Goal: Transaction & Acquisition: Purchase product/service

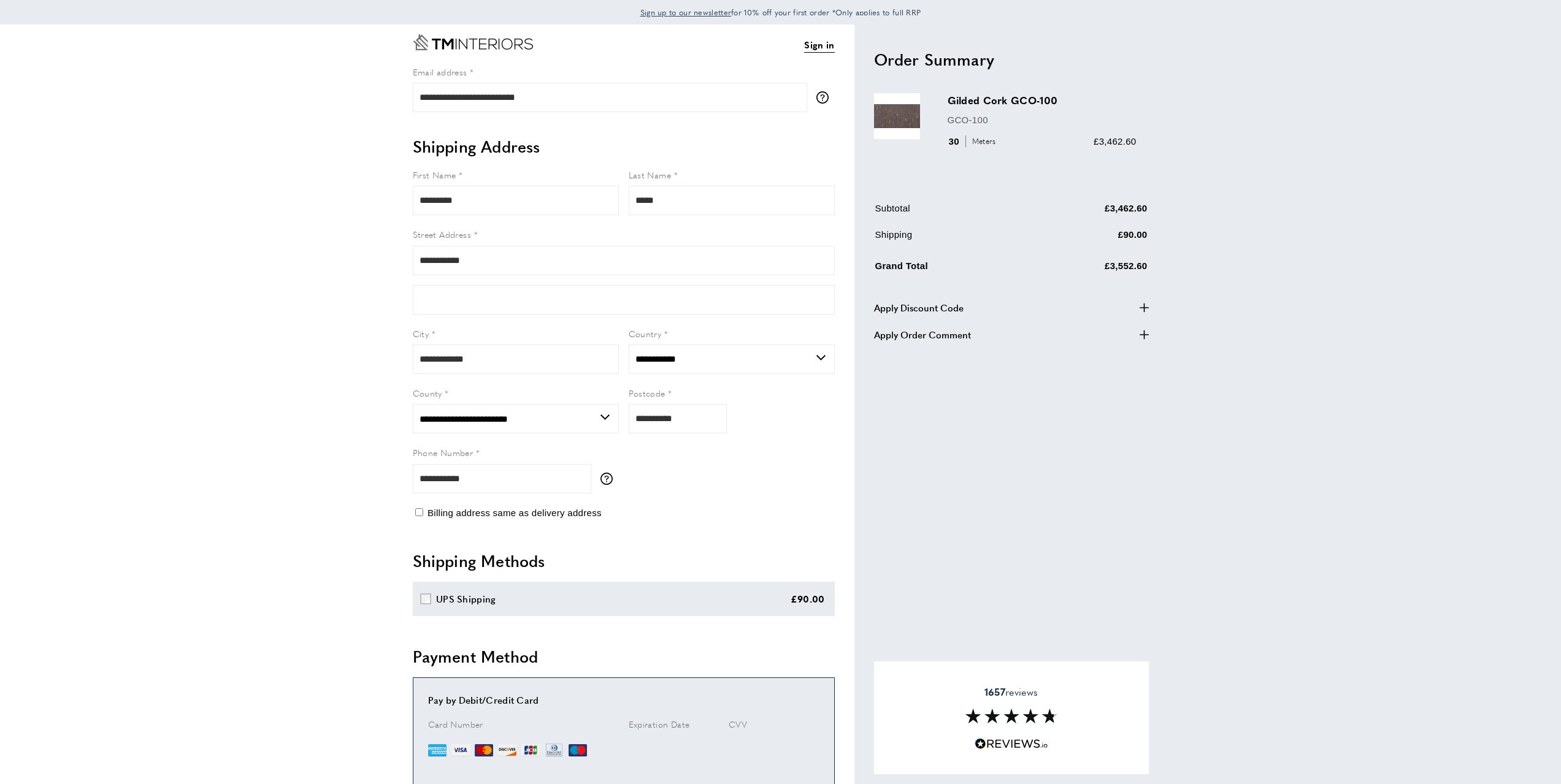
select select "**"
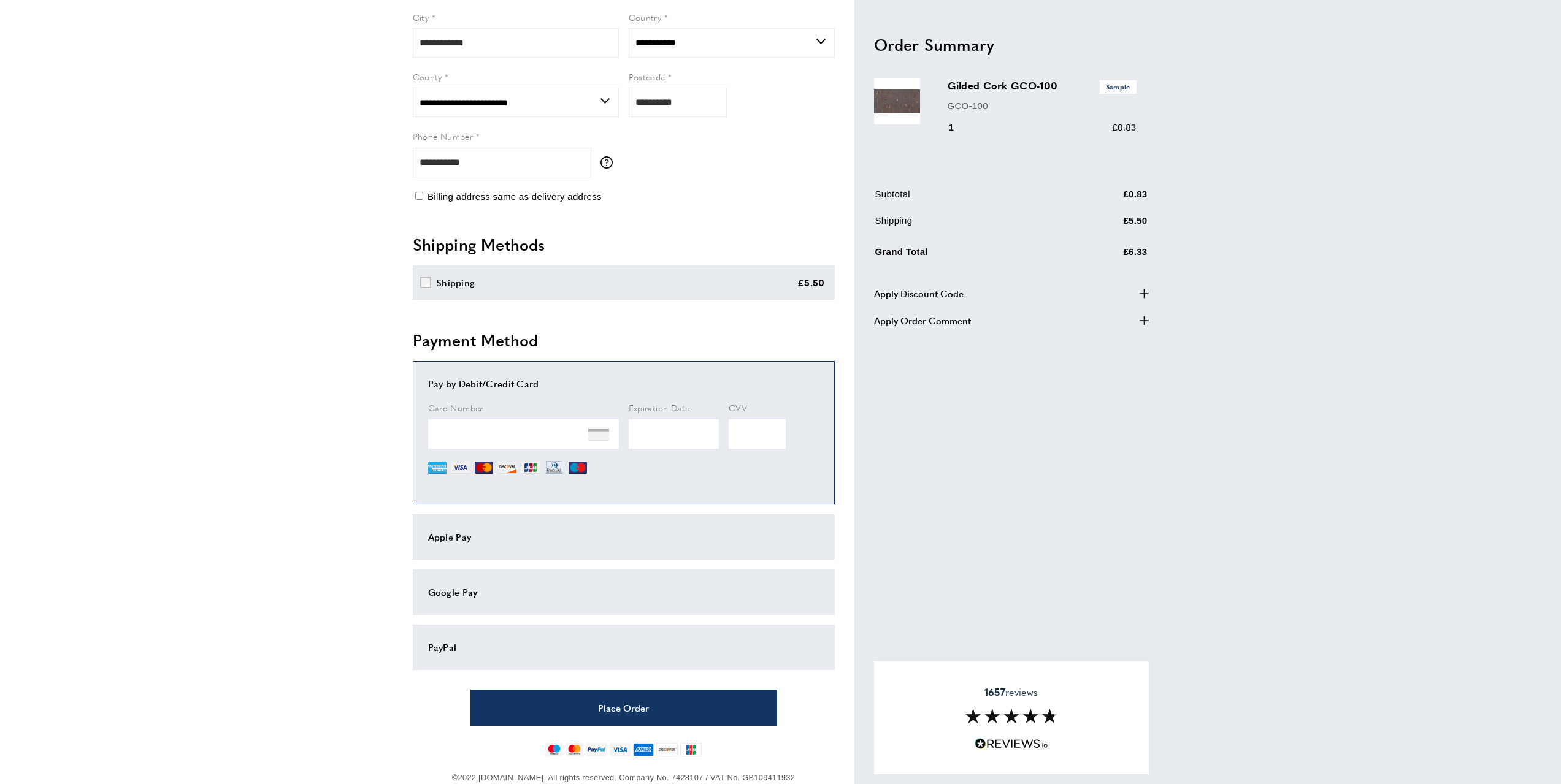
scroll to position [346, 0]
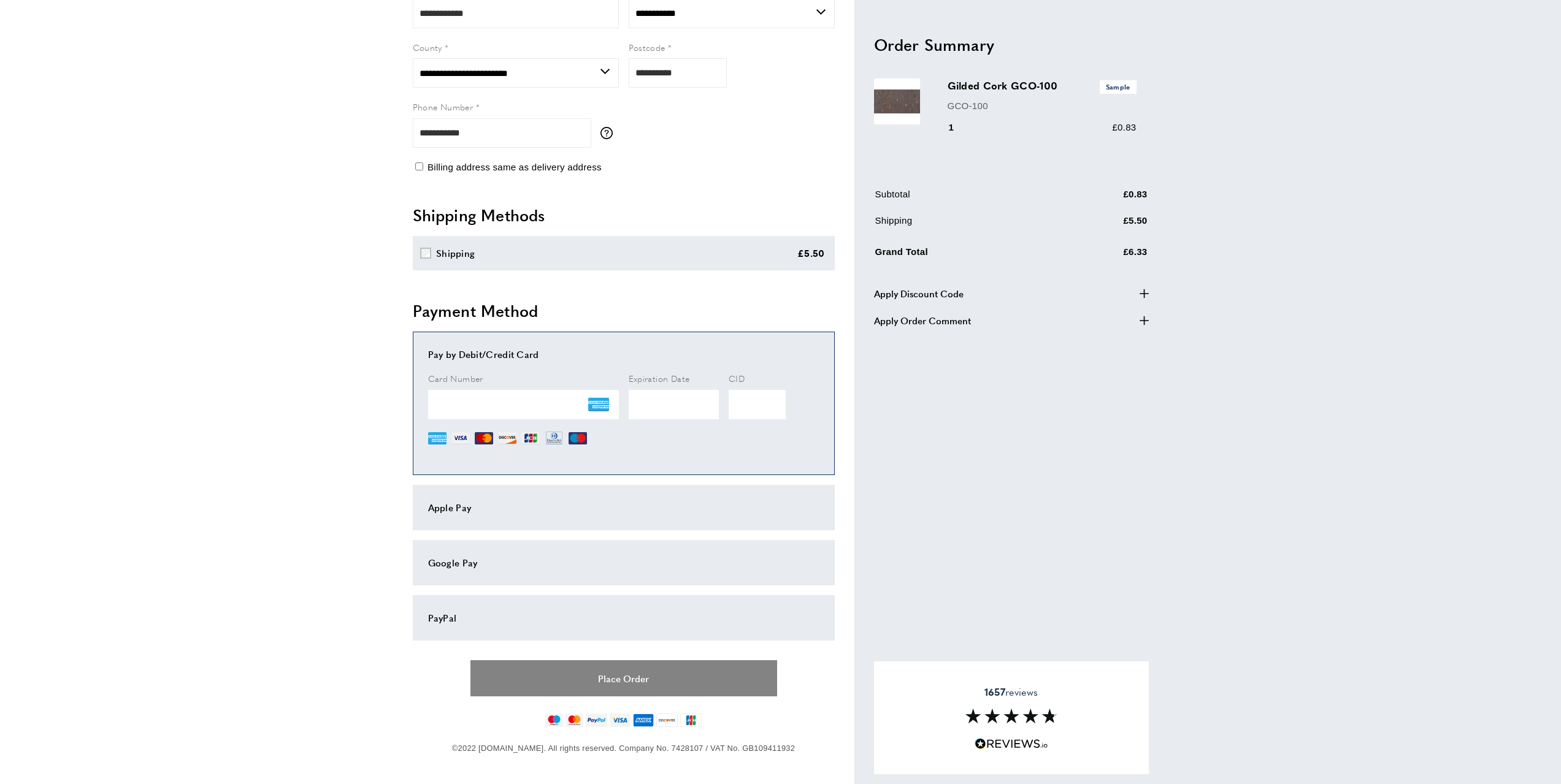
click at [661, 665] on button "Place Order" at bounding box center [624, 678] width 307 height 36
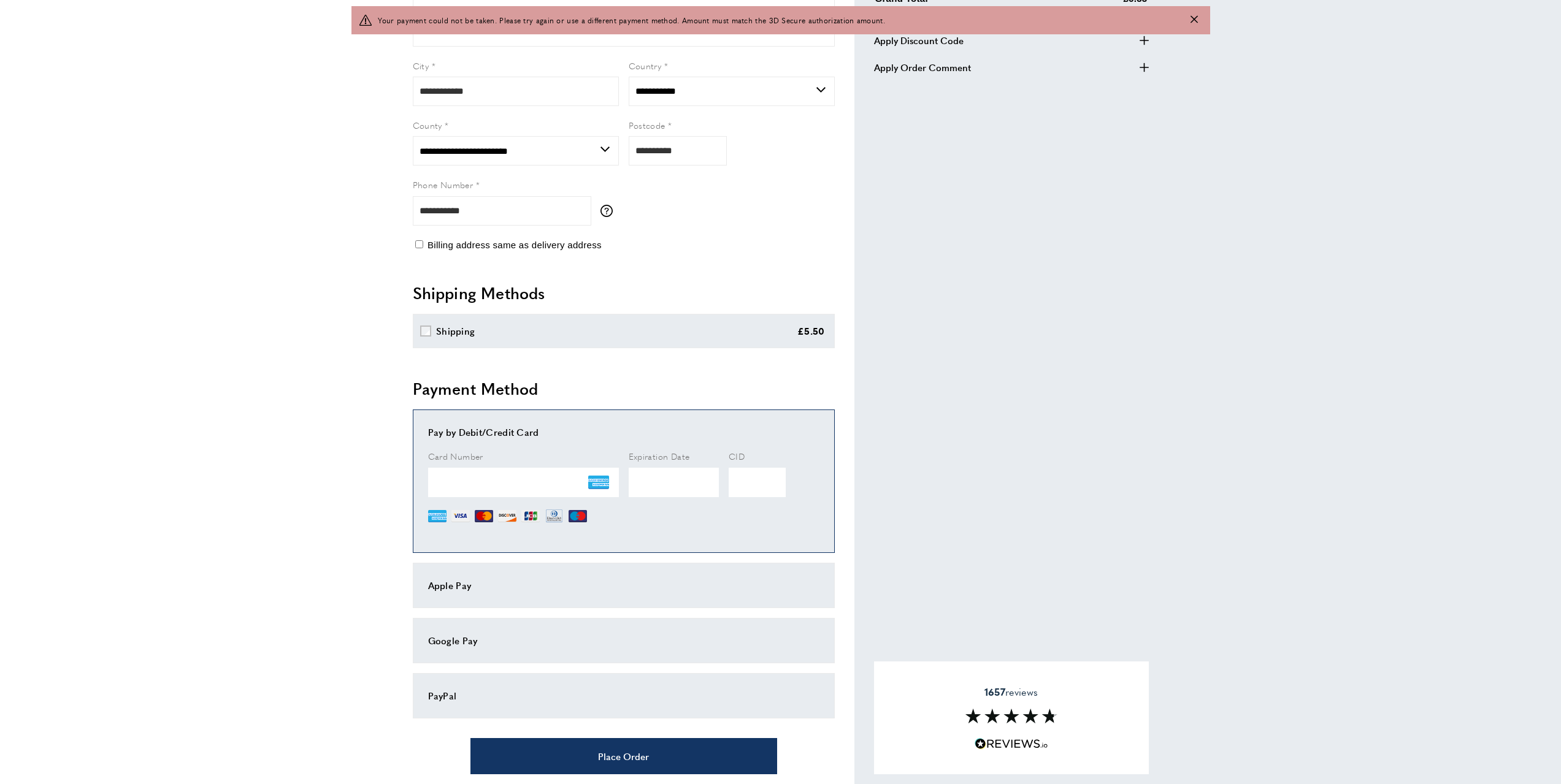
scroll to position [383, 0]
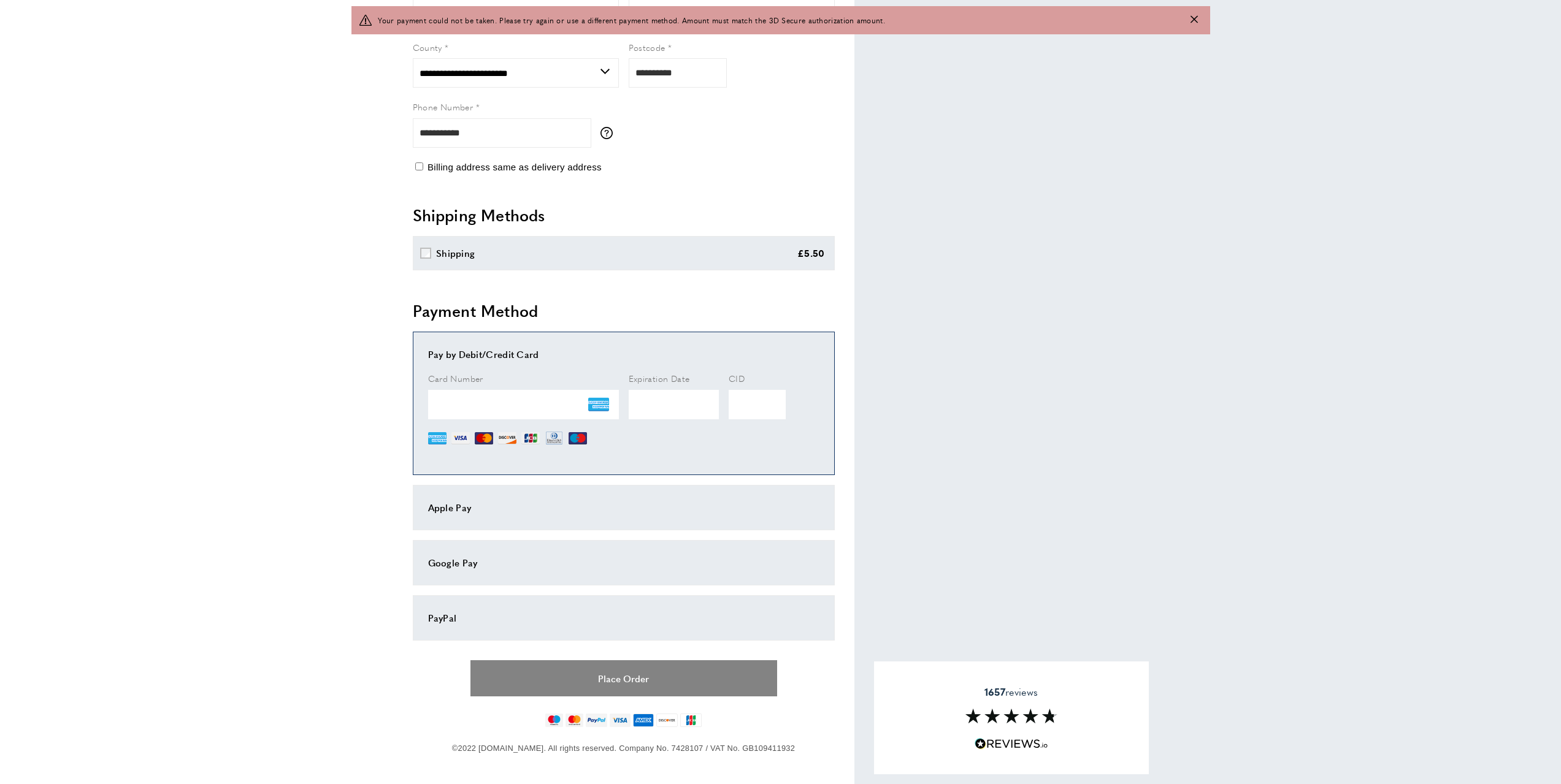
click at [655, 674] on button "Place Order" at bounding box center [624, 678] width 307 height 36
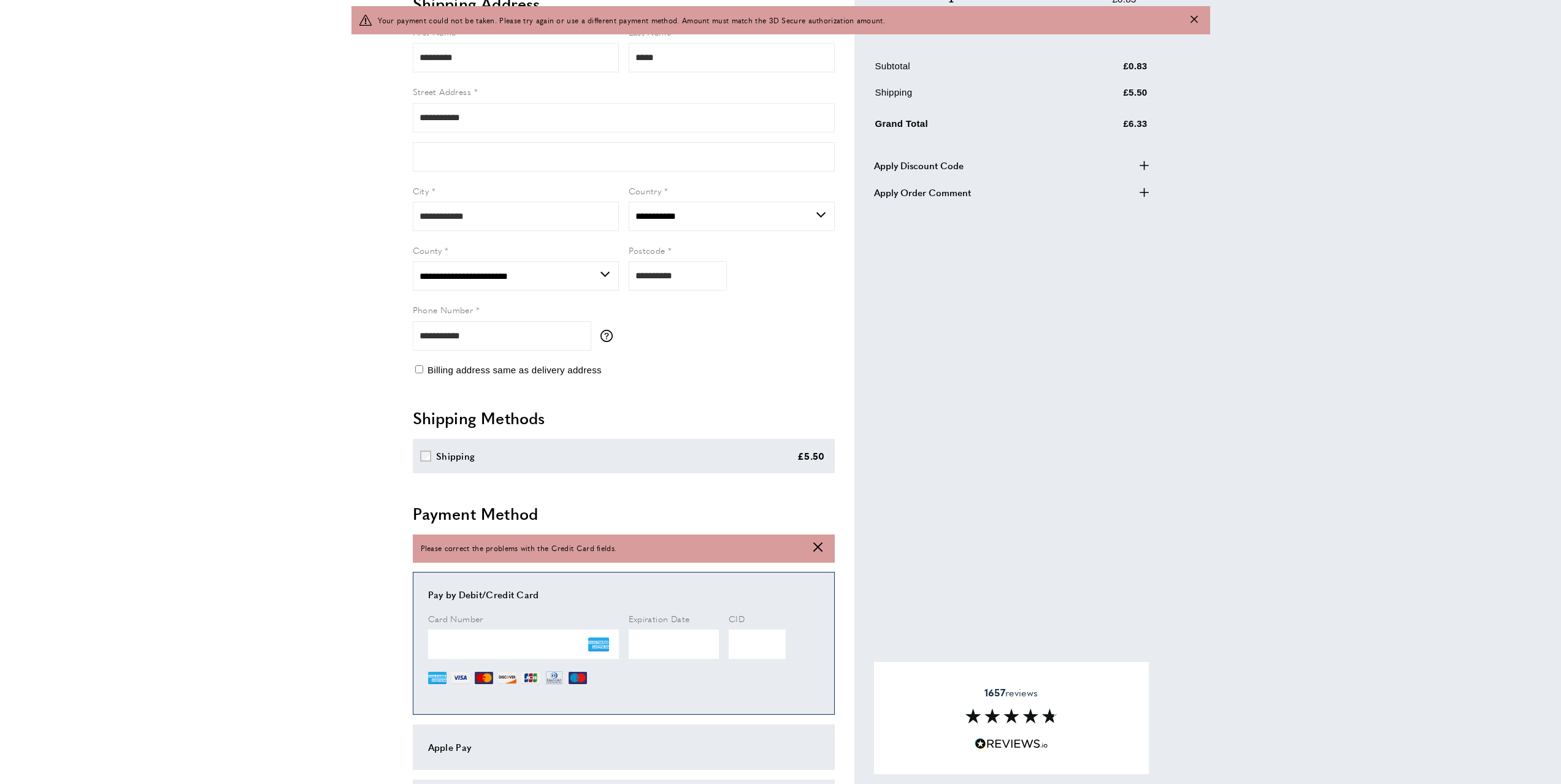
scroll to position [0, 0]
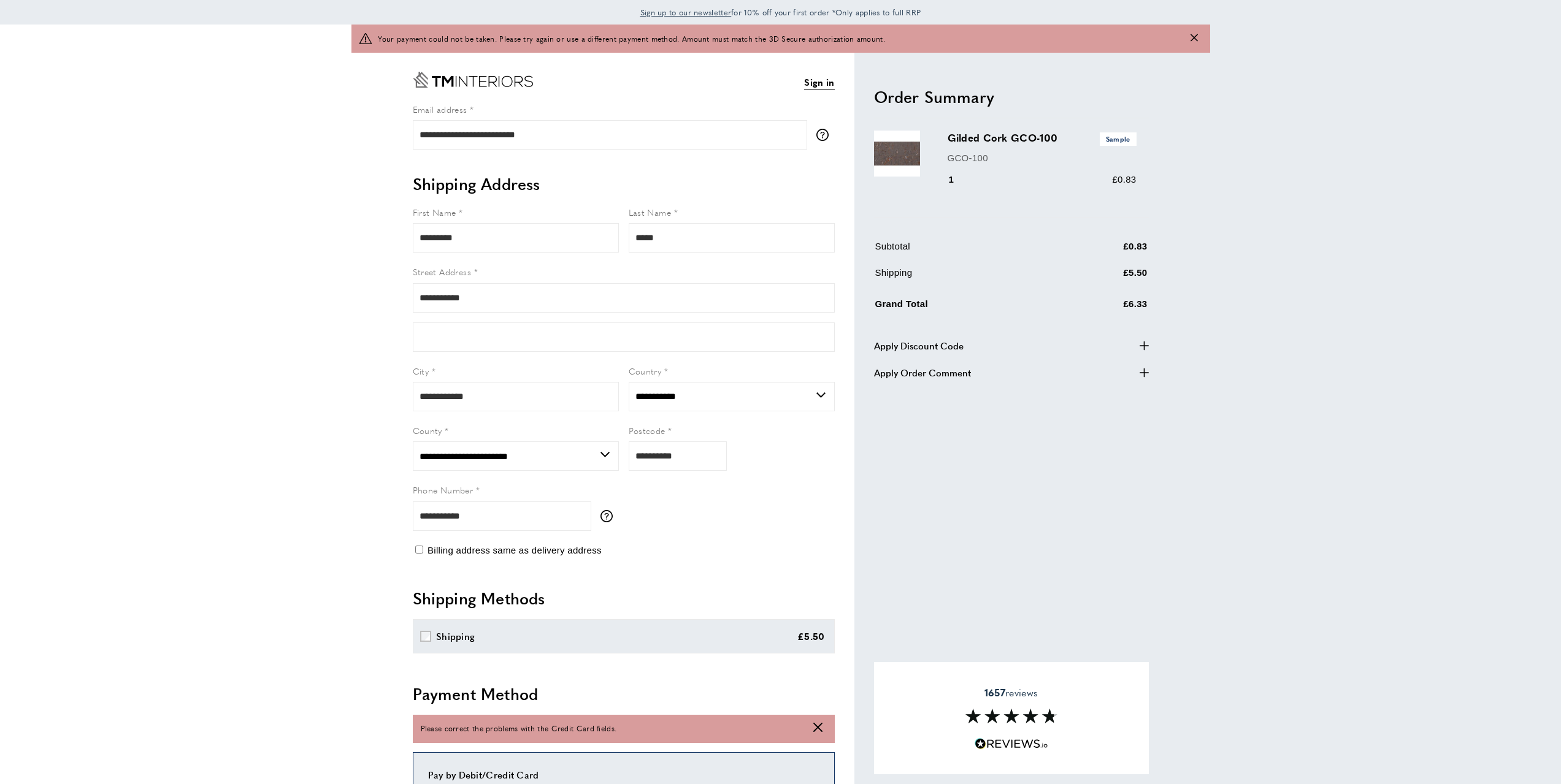
click at [1195, 34] on icon "Close message" at bounding box center [1194, 38] width 7 height 7
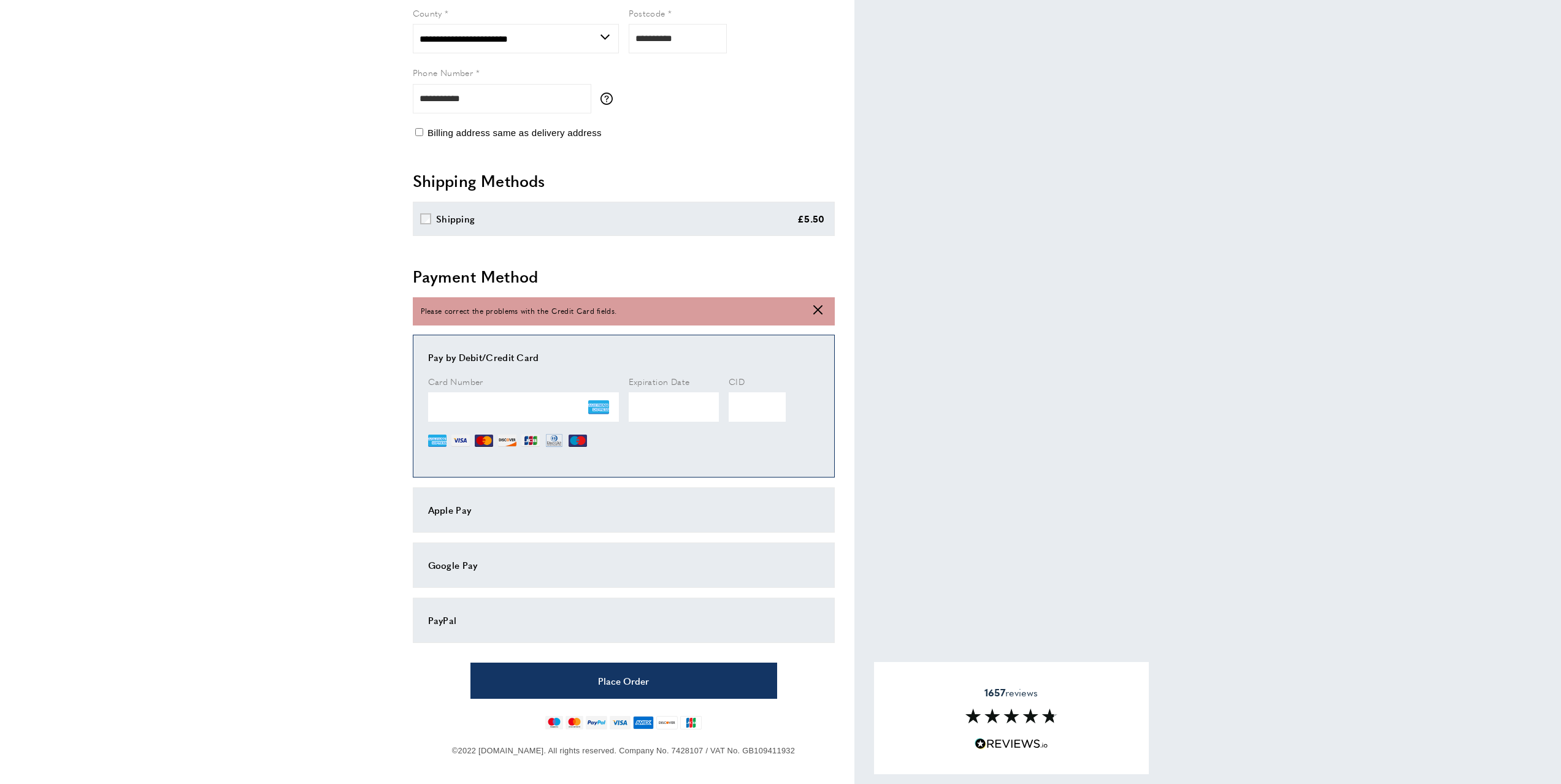
scroll to position [383, 0]
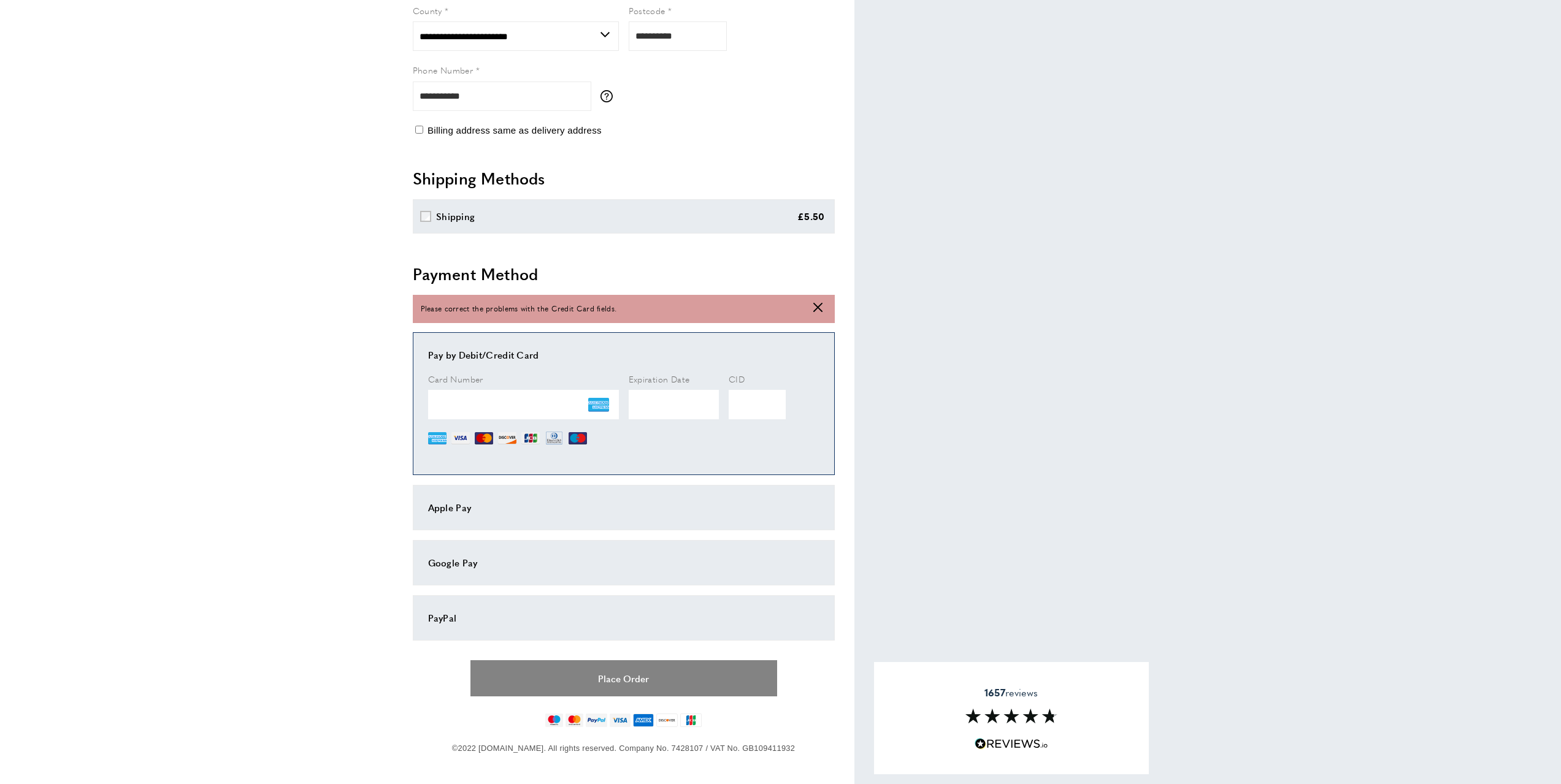
click at [609, 672] on button "Place Order" at bounding box center [624, 678] width 307 height 36
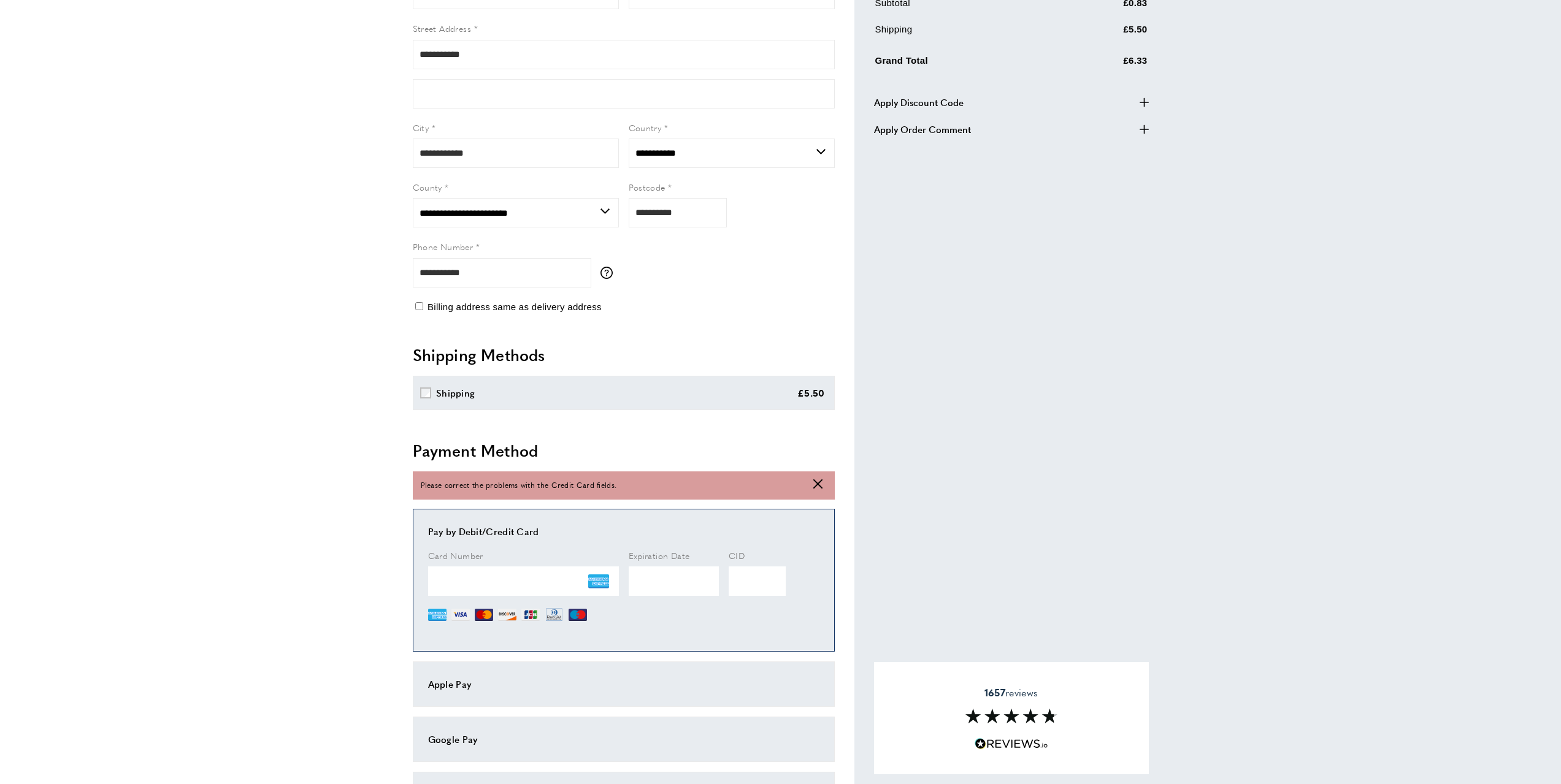
scroll to position [204, 0]
click at [815, 484] on icon at bounding box center [818, 486] width 9 height 9
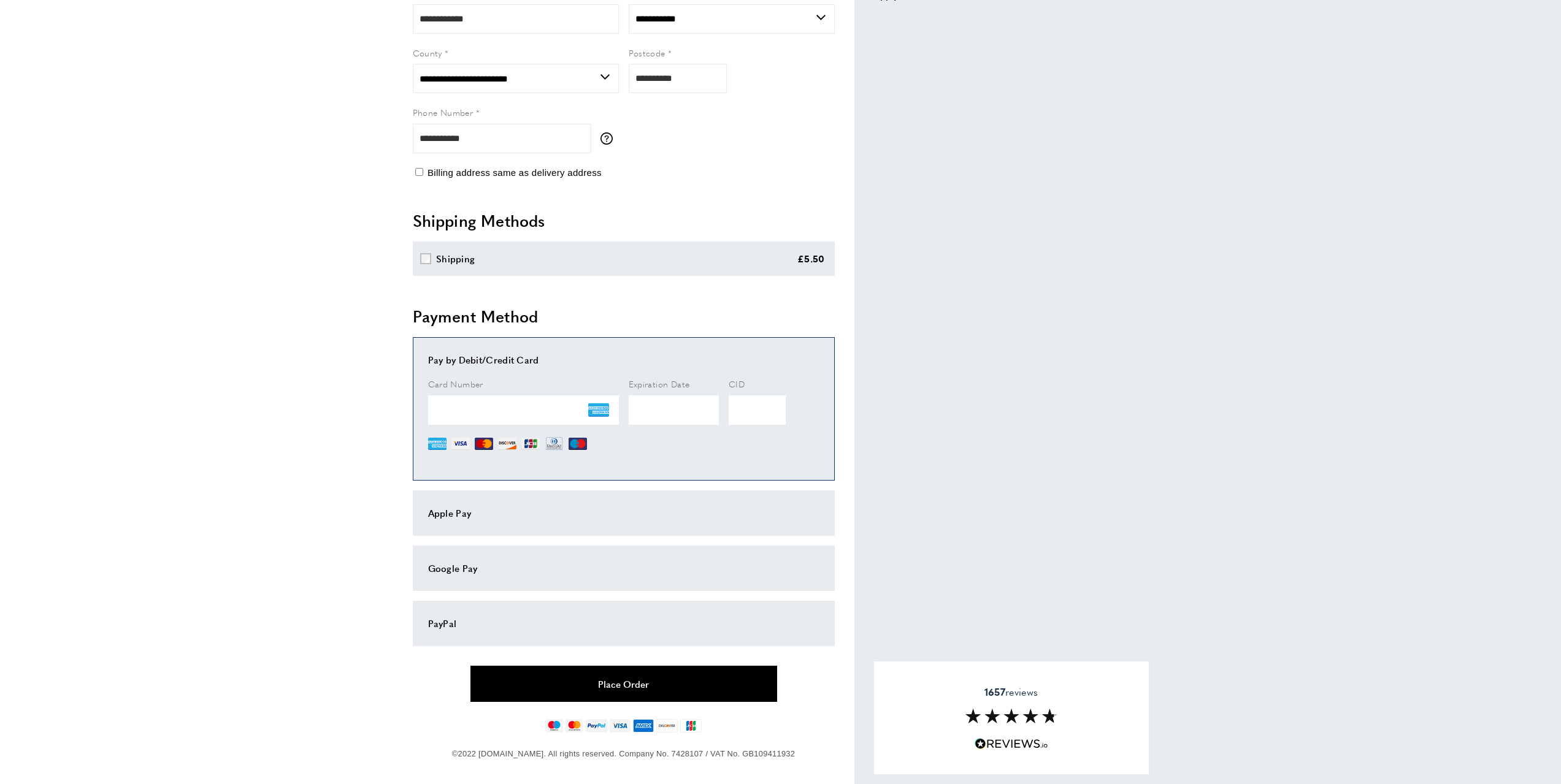
scroll to position [346, 0]
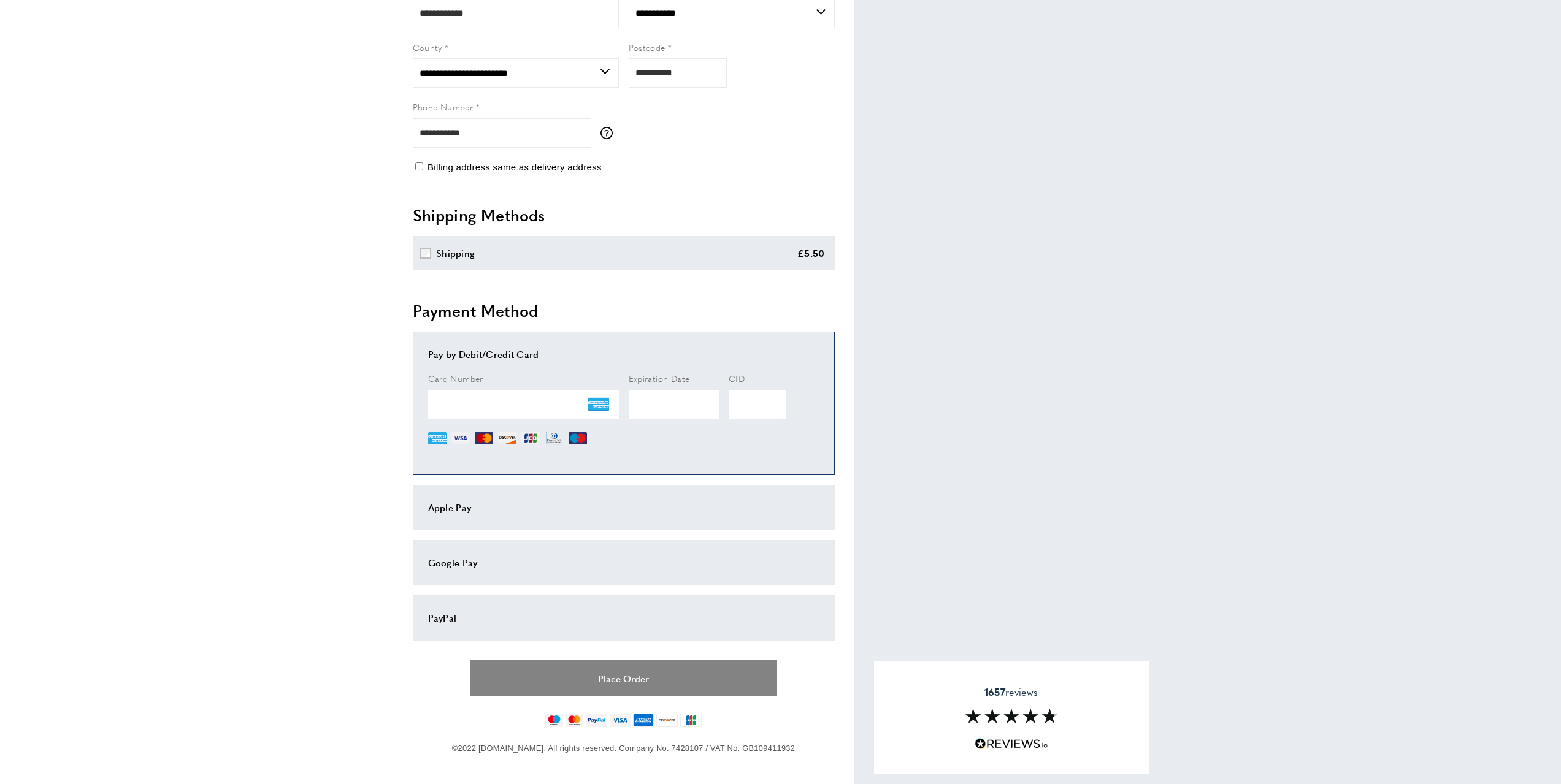
click at [621, 676] on button "Place Order" at bounding box center [624, 678] width 307 height 36
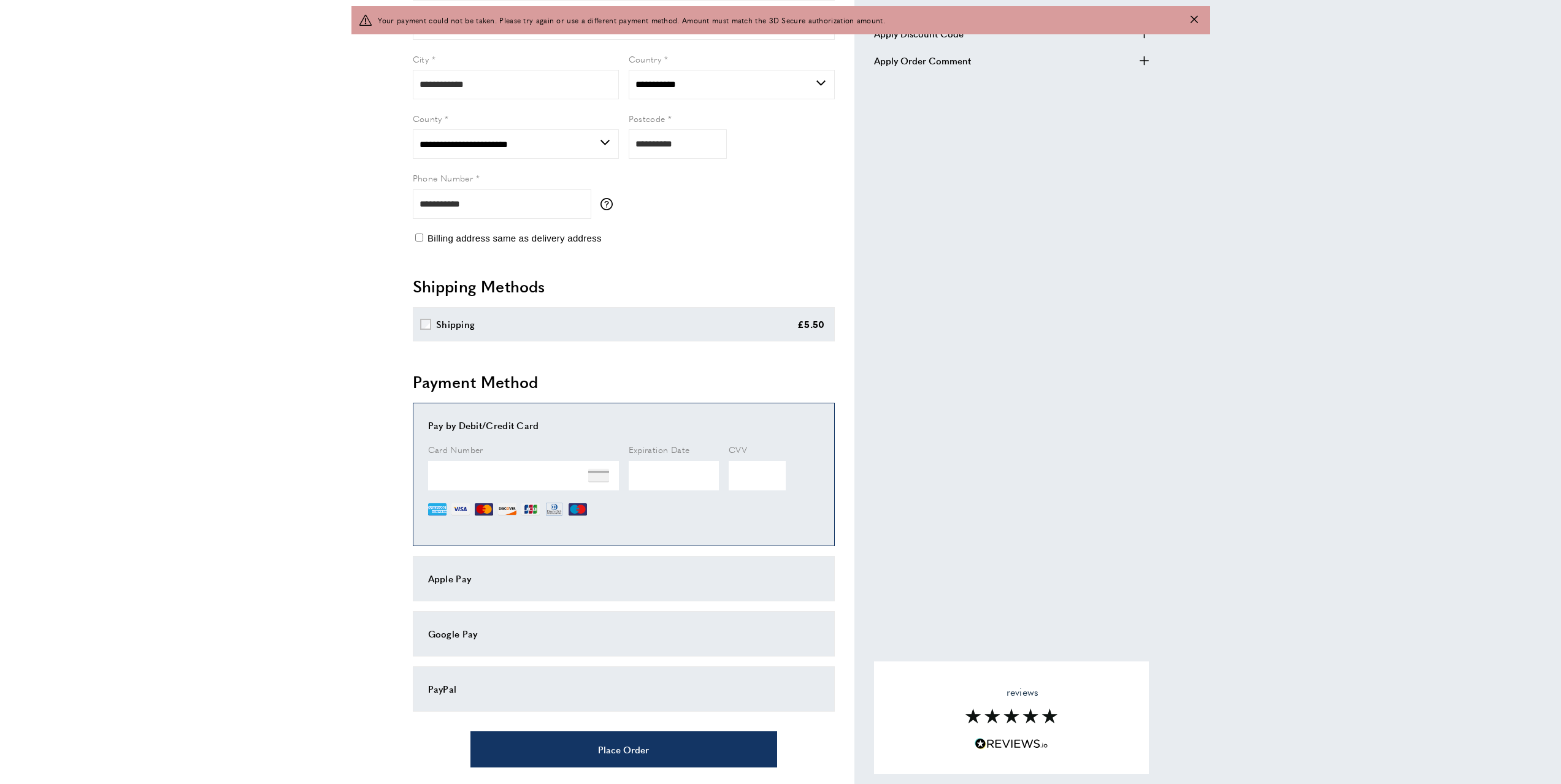
scroll to position [383, 0]
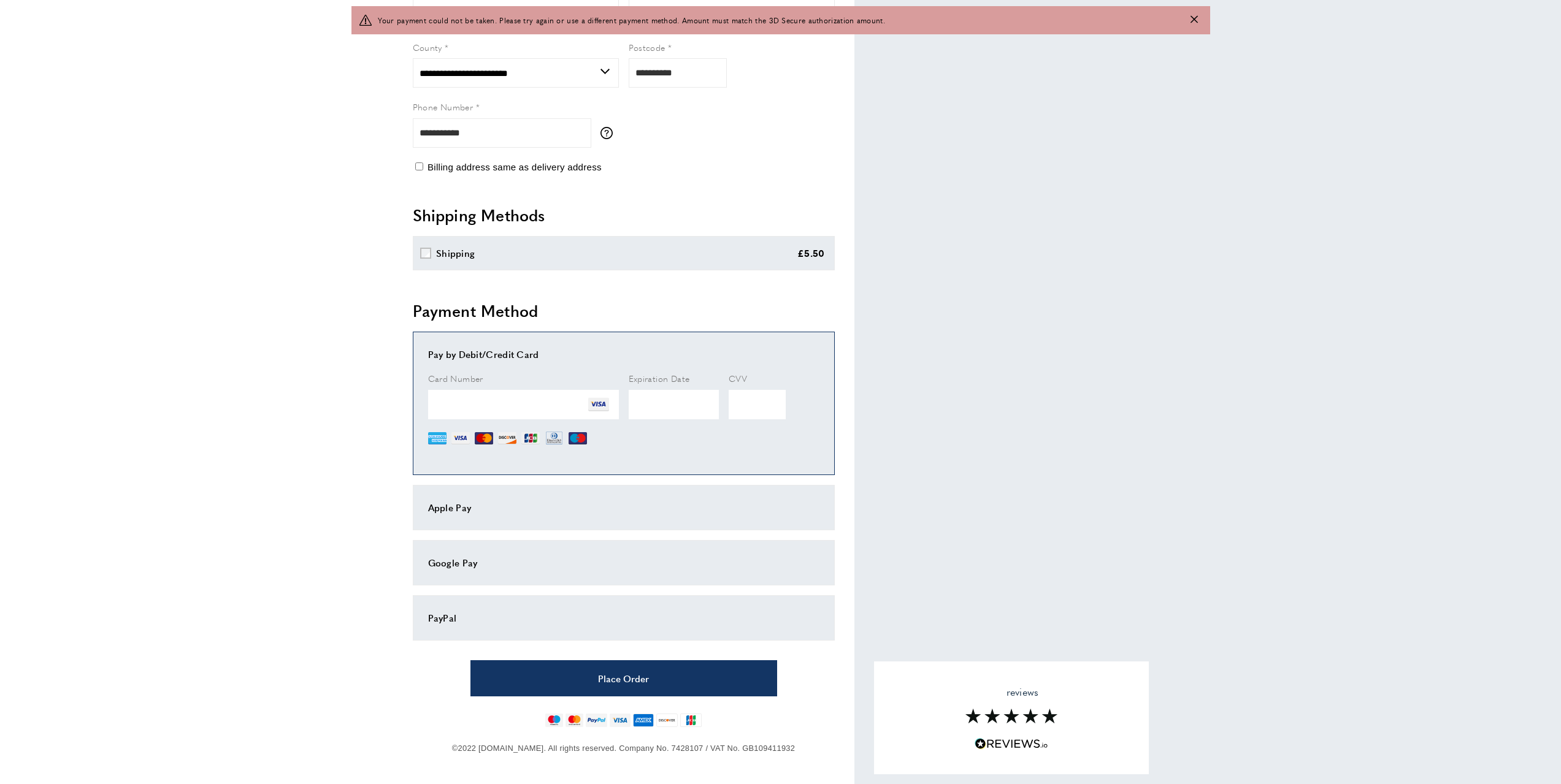
click at [898, 331] on div "Order Summary cross Gilded Cork GCO-100 Sample GCO-100 1" at bounding box center [1001, 231] width 295 height 1106
click at [1194, 22] on icon "Close message" at bounding box center [1194, 18] width 7 height 7
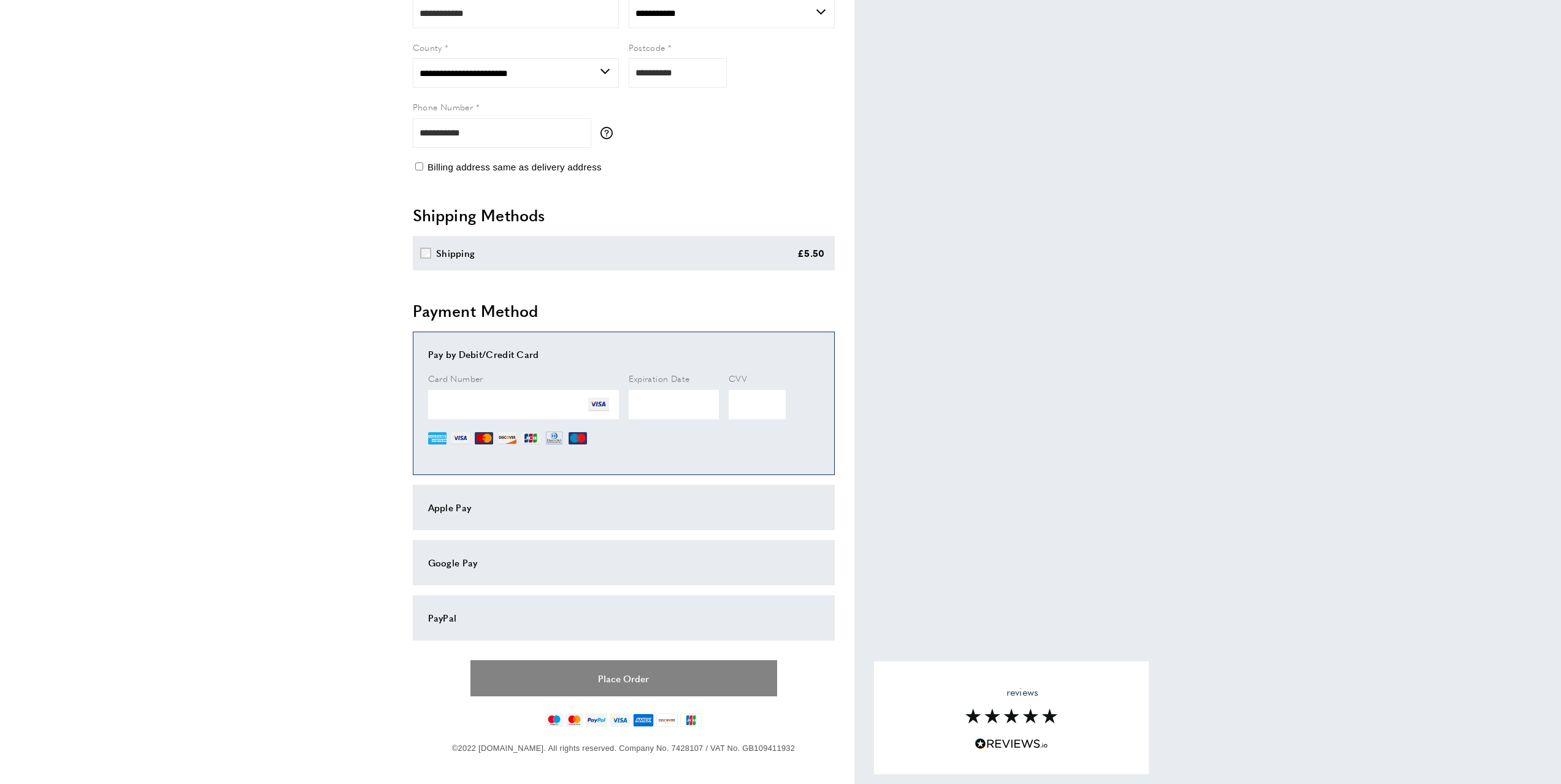
click at [654, 679] on button "Place Order" at bounding box center [624, 678] width 307 height 36
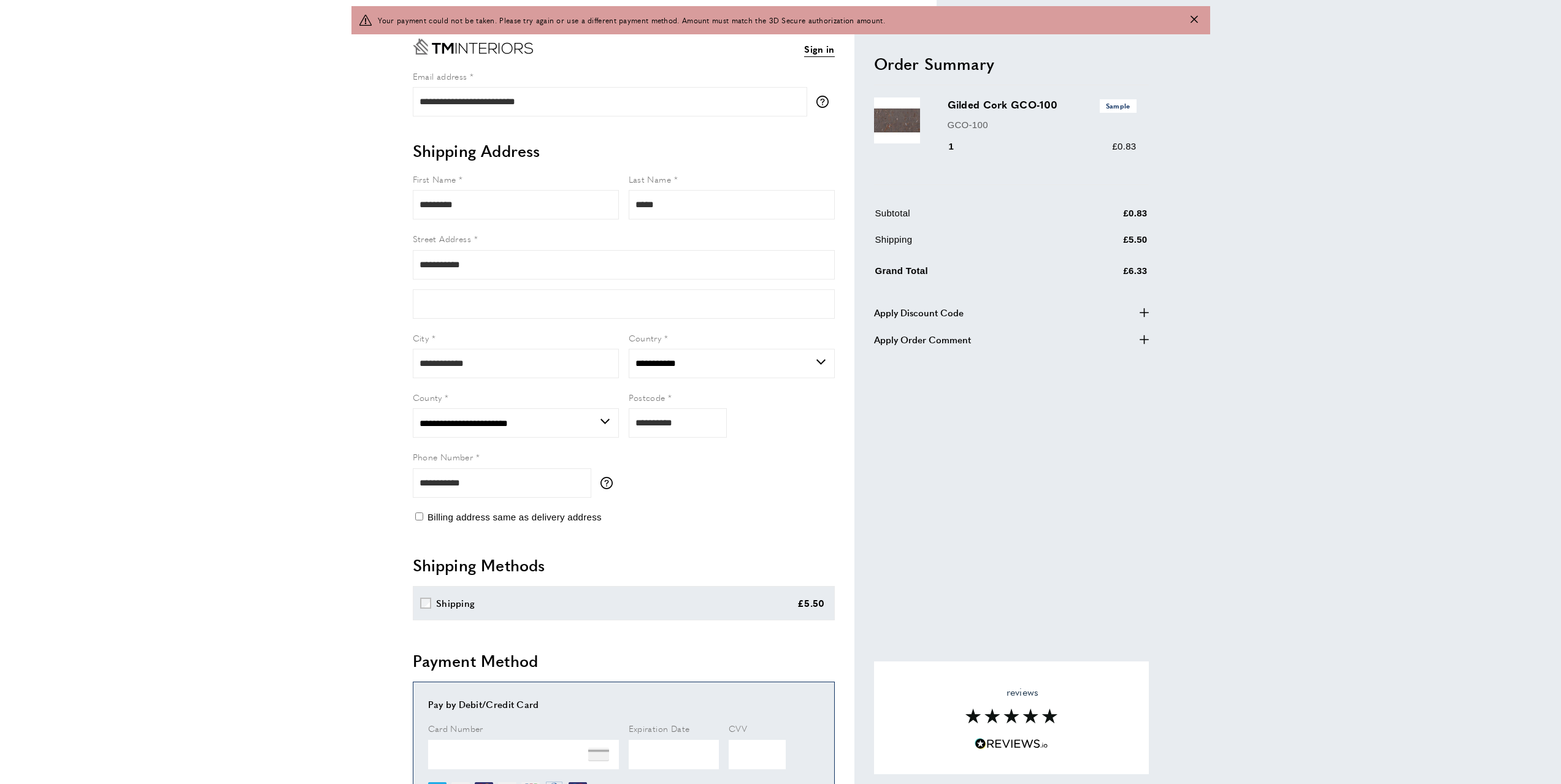
scroll to position [15, 0]
